Goal: Information Seeking & Learning: Learn about a topic

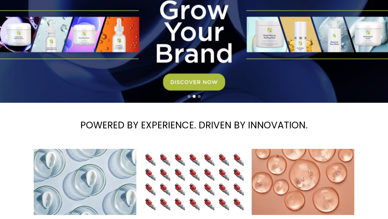
scroll to position [78, 0]
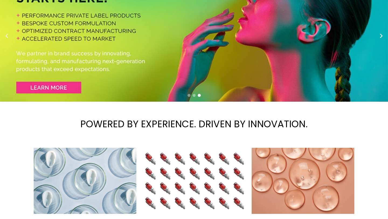
click at [4, 36] on circle "Previous slide" at bounding box center [8, 36] width 8 height 8
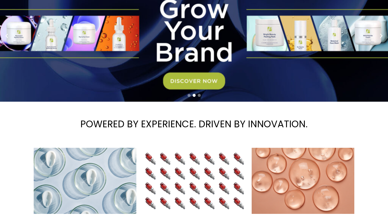
click at [177, 74] on link "2 / 3" at bounding box center [194, 36] width 388 height 132
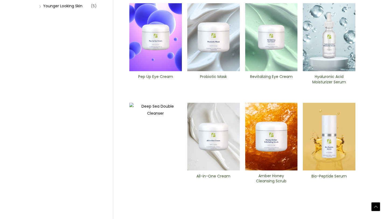
scroll to position [178, 0]
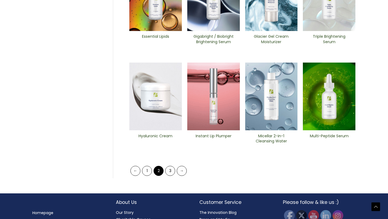
scroll to position [217, 0]
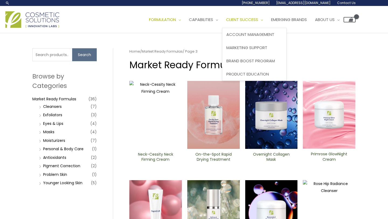
click at [258, 22] on span "Client Success" at bounding box center [242, 20] width 32 height 6
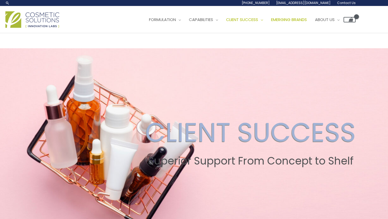
click at [305, 18] on span "Emerging Brands" at bounding box center [289, 20] width 36 height 6
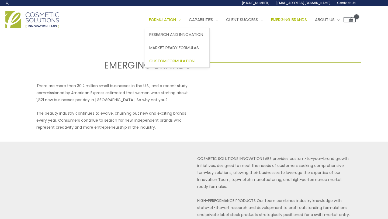
click at [173, 58] on span "Custom Formulation" at bounding box center [171, 61] width 45 height 6
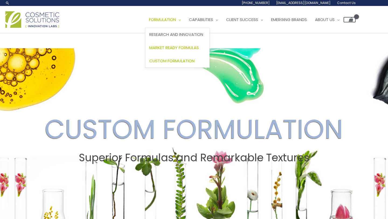
click at [194, 49] on span "Market Ready Formulas" at bounding box center [174, 48] width 50 height 6
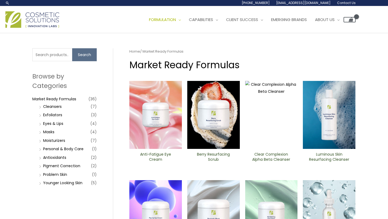
click at [93, 98] on span "(36)" at bounding box center [92, 99] width 8 height 8
